Goal: Check status

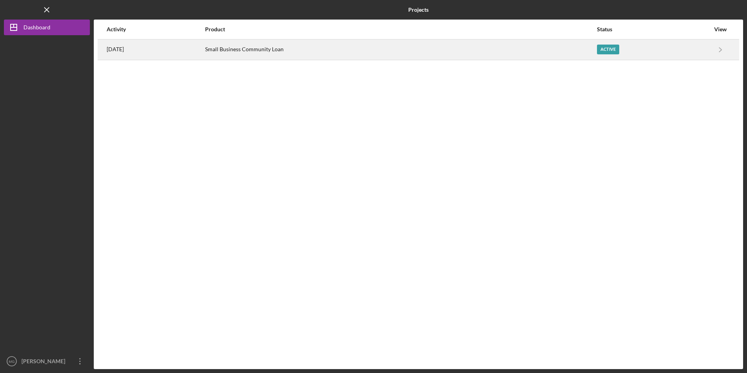
click at [257, 49] on div "Small Business Community Loan" at bounding box center [400, 50] width 391 height 20
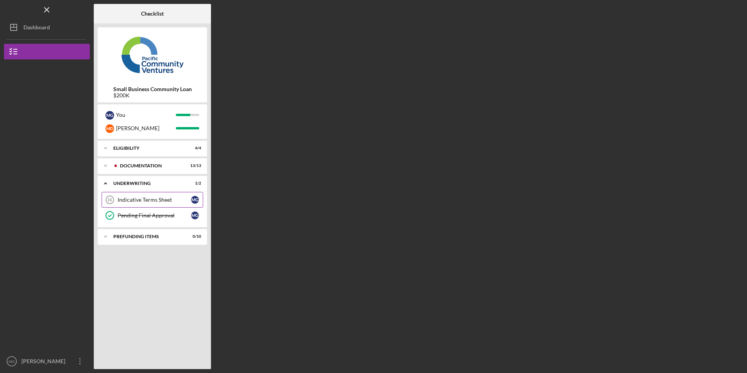
click at [149, 205] on link "Indicative Terms Sheet 16 Indicative Terms Sheet M G" at bounding box center [153, 200] width 102 height 16
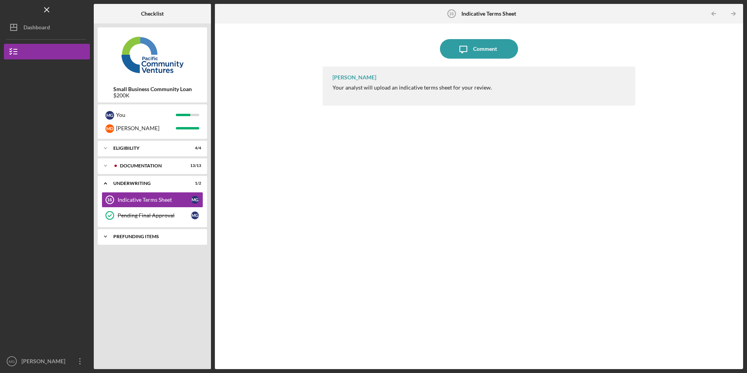
click at [141, 237] on div "Prefunding Items" at bounding box center [155, 236] width 84 height 5
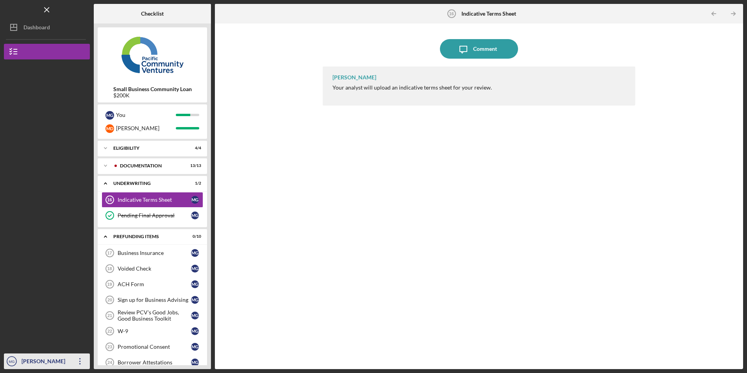
click at [79, 363] on icon "Icon/Overflow" at bounding box center [80, 361] width 20 height 20
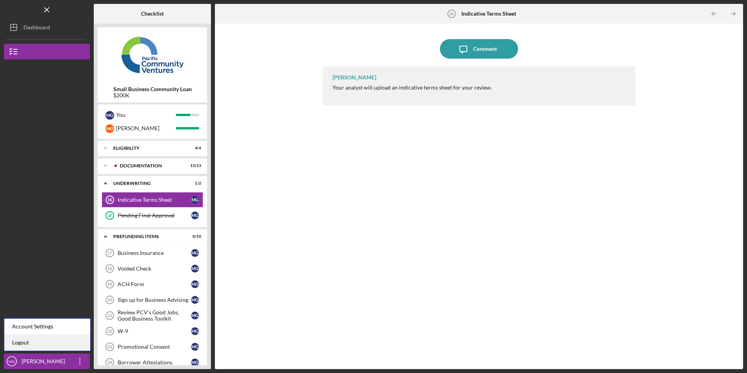
click at [66, 340] on link "Logout" at bounding box center [47, 343] width 86 height 16
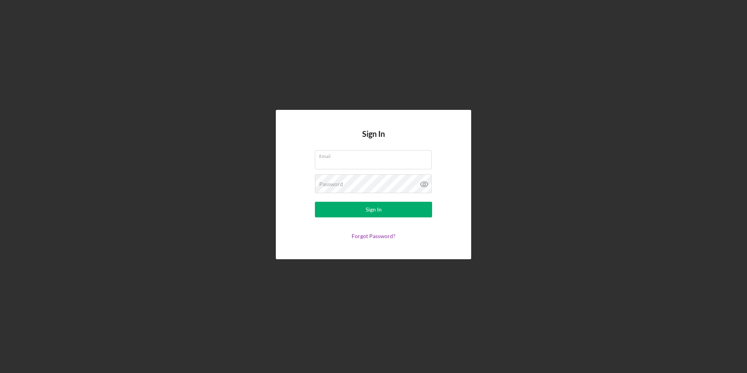
type input "[EMAIL_ADDRESS][DOMAIN_NAME]"
click at [332, 77] on div "Sign In Email [EMAIL_ADDRESS][DOMAIN_NAME] Password Sign In Forgot Password?" at bounding box center [373, 184] width 739 height 369
